Goal: Task Accomplishment & Management: Manage account settings

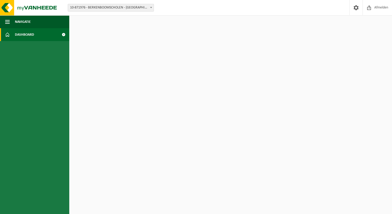
select select "105535"
click at [39, 36] on link "Dashboard" at bounding box center [34, 34] width 69 height 13
click at [31, 20] on span "Navigatie" at bounding box center [23, 21] width 16 height 13
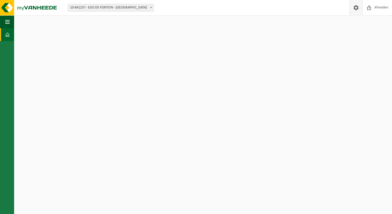
click at [356, 8] on span at bounding box center [356, 7] width 8 height 15
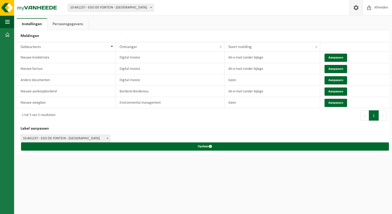
click at [64, 22] on link "Persoonsgegevens" at bounding box center [67, 24] width 41 height 12
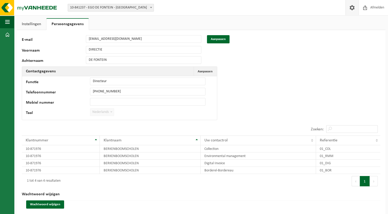
click at [35, 21] on link "Instellingen" at bounding box center [31, 24] width 29 height 12
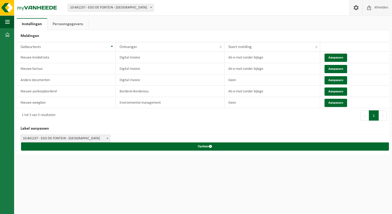
click at [373, 10] on span "Afmelden" at bounding box center [381, 7] width 16 height 15
